Goal: Information Seeking & Learning: Learn about a topic

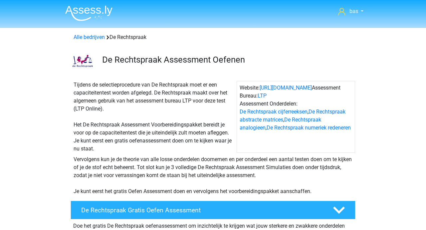
click at [81, 8] on img at bounding box center [88, 13] width 47 height 16
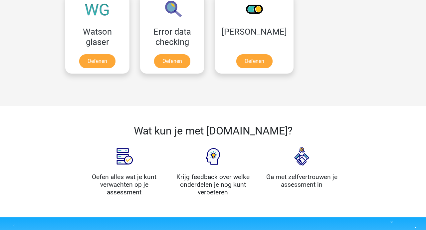
scroll to position [591, 0]
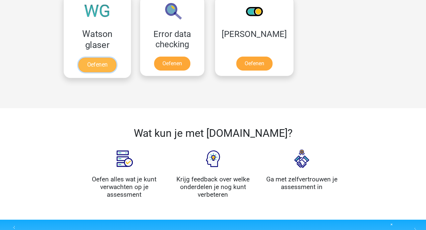
click at [95, 66] on link "Oefenen" at bounding box center [97, 65] width 38 height 15
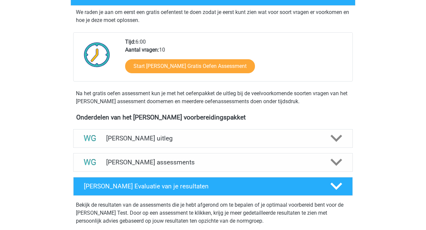
scroll to position [132, 0]
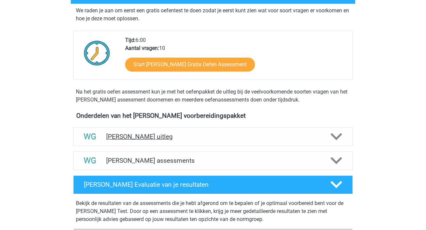
click at [153, 137] on h4 "[PERSON_NAME] uitleg" at bounding box center [213, 137] width 214 height 8
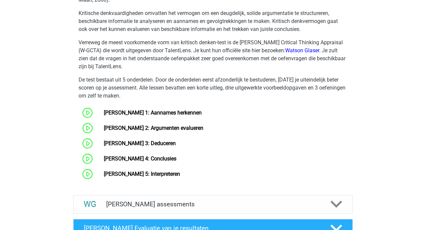
scroll to position [354, 0]
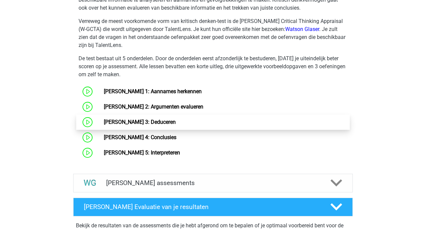
click at [136, 125] on link "[PERSON_NAME] 3: Deduceren" at bounding box center [140, 122] width 72 height 6
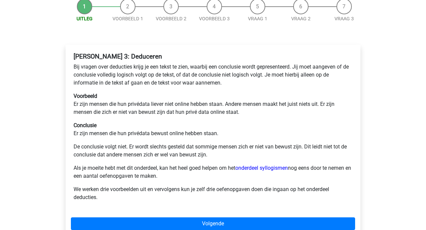
scroll to position [70, 0]
